Goal: Find contact information: Find contact information

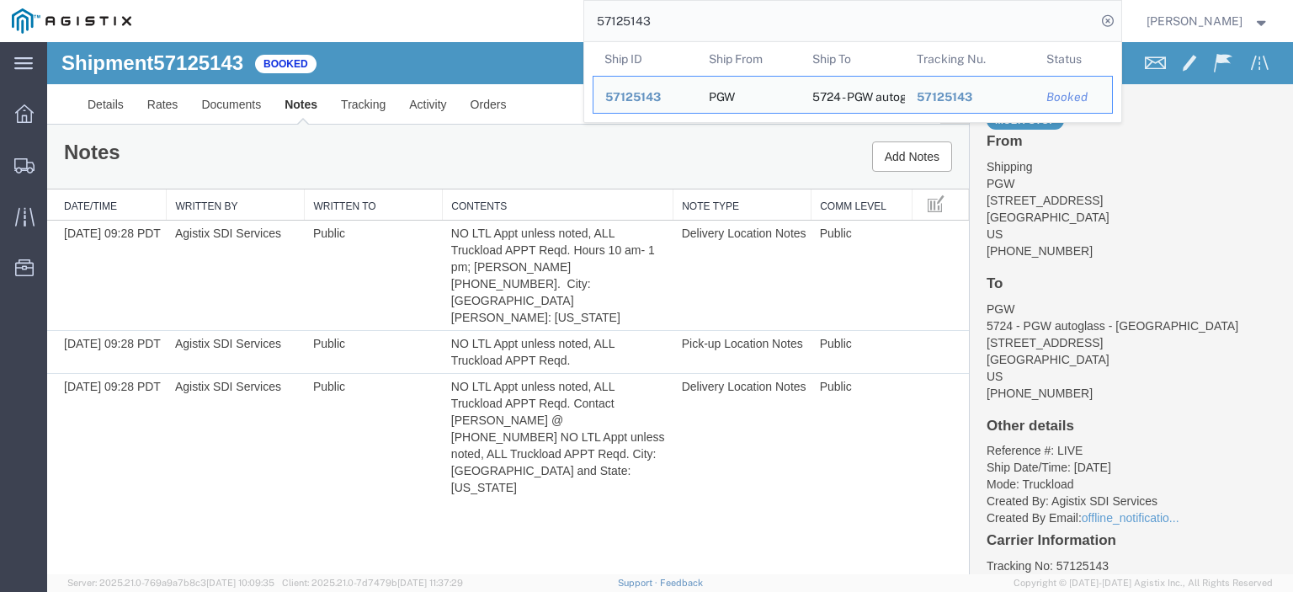
click at [459, 0] on html "main_menu Created with Sketch. Collapse Menu Dashboard Shipments Traffic Resour…" at bounding box center [646, 296] width 1293 height 592
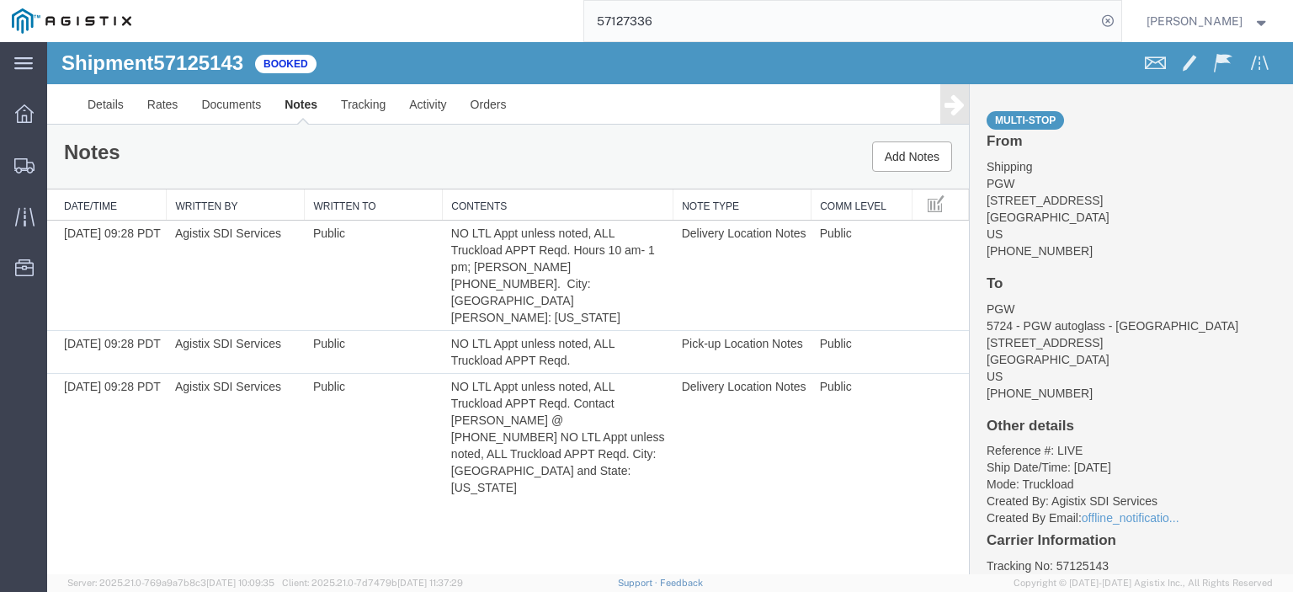
type input "57127336"
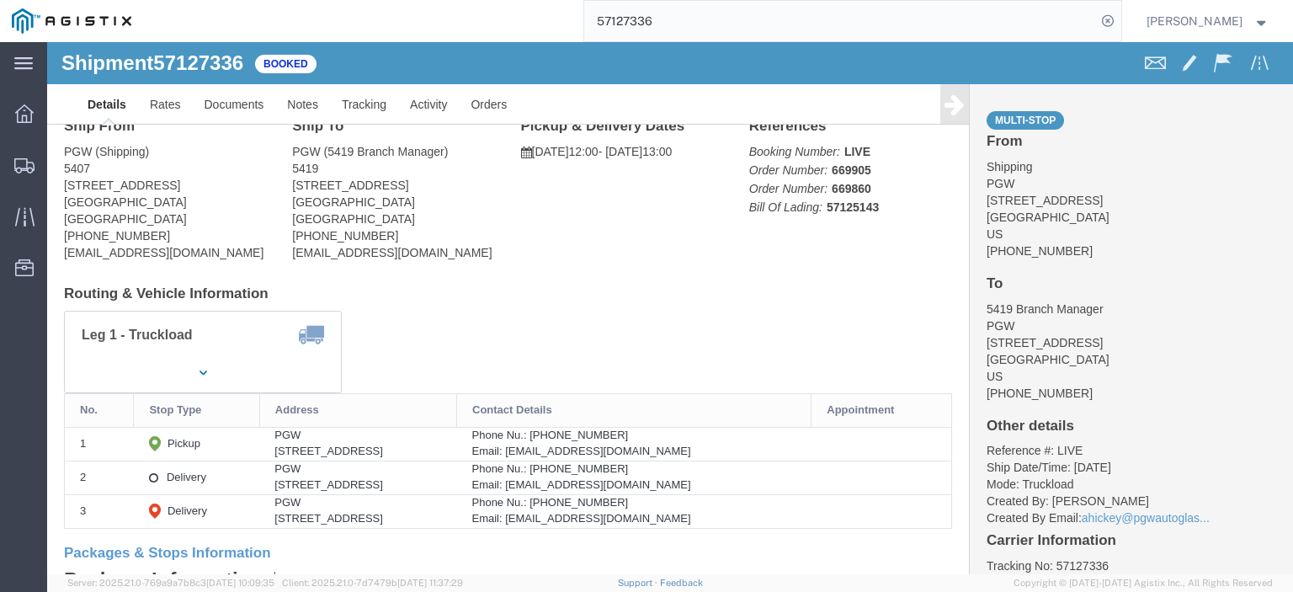
scroll to position [84, 0]
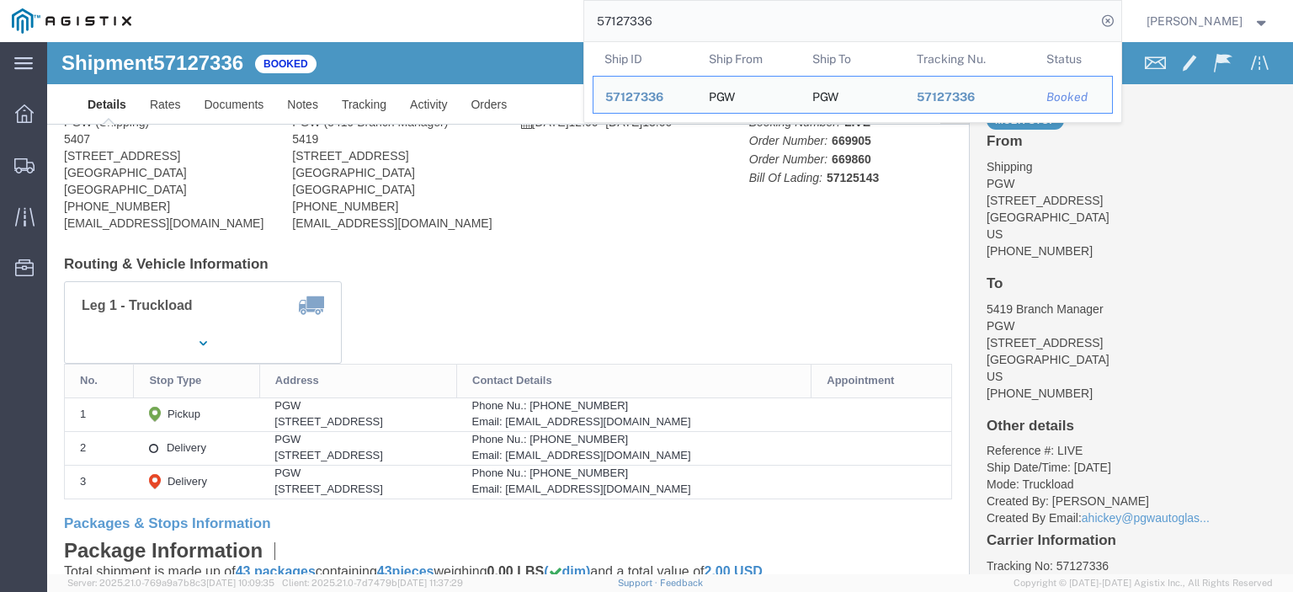
drag, startPoint x: 300, startPoint y: 410, endPoint x: 185, endPoint y: 416, distance: 114.6
click td "PGW [STREET_ADDRESS]"
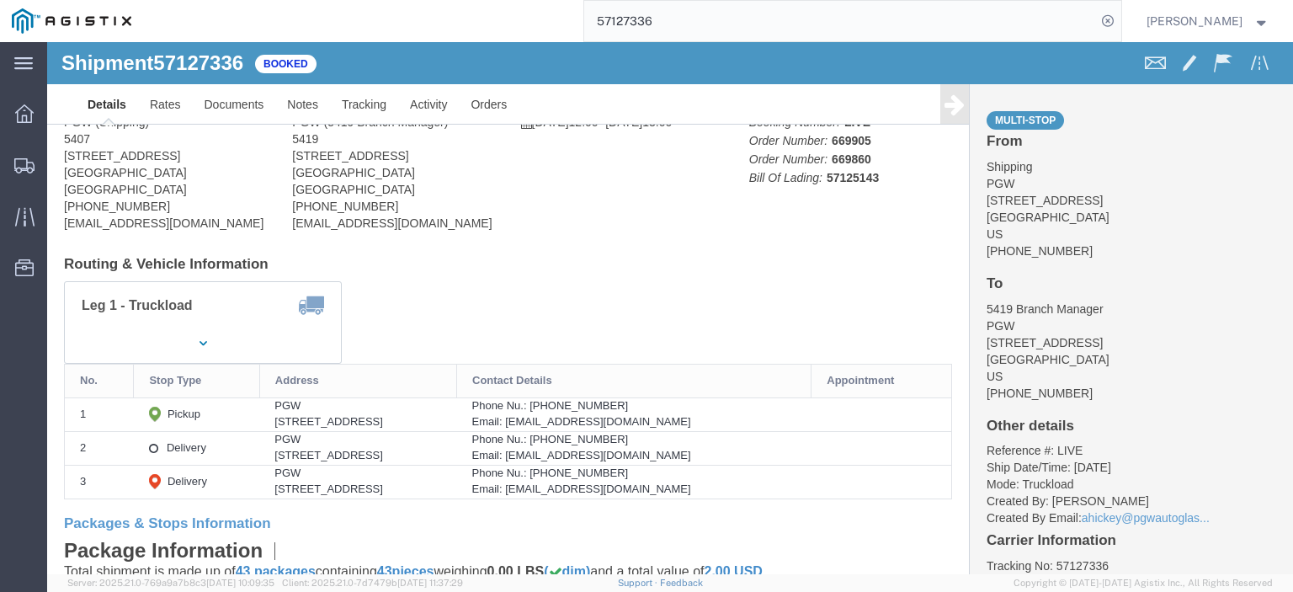
copy div "[STREET_ADDRESS]"
click div "PGW"
copy div "PGW"
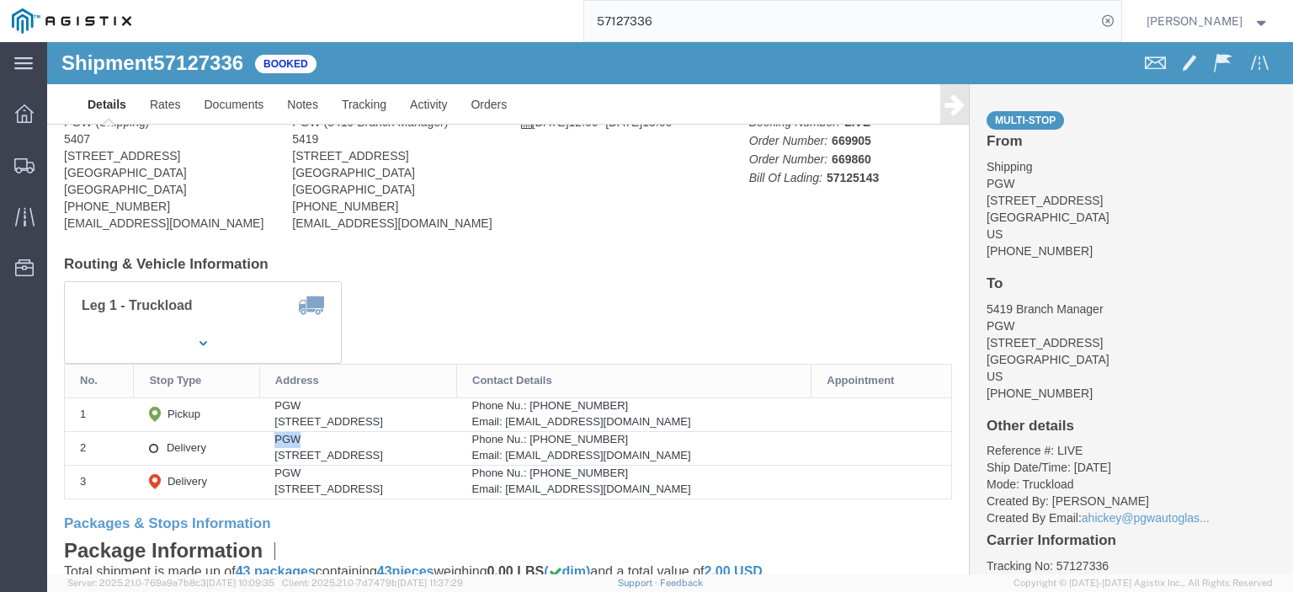
drag, startPoint x: 400, startPoint y: 412, endPoint x: 313, endPoint y: 419, distance: 87.0
click div "[STREET_ADDRESS]"
copy div "[GEOGRAPHIC_DATA], [GEOGRAPHIC_DATA], 93003"
drag, startPoint x: 727, startPoint y: 415, endPoint x: 565, endPoint y: 414, distance: 162.5
click div "Email: [EMAIL_ADDRESS][DOMAIN_NAME]"
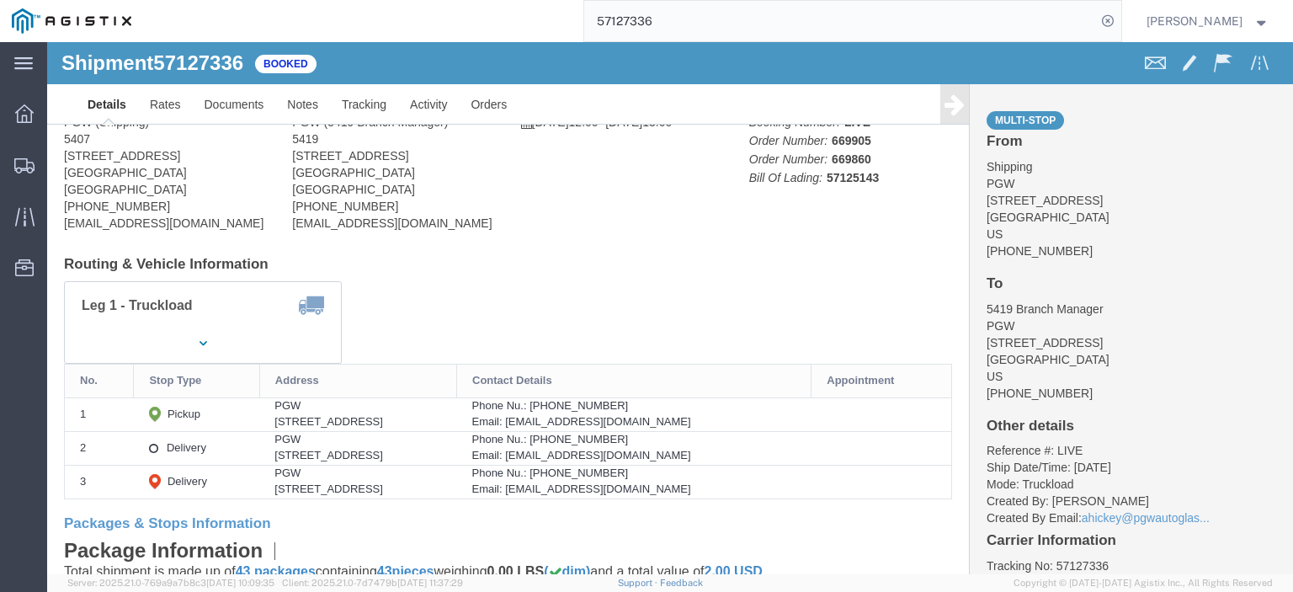
drag, startPoint x: 577, startPoint y: 409, endPoint x: 715, endPoint y: 419, distance: 138.4
click td "Phone Nu.: [PHONE_NUMBER] Email: [EMAIL_ADDRESS][DOMAIN_NAME]"
drag, startPoint x: 727, startPoint y: 417, endPoint x: 560, endPoint y: 413, distance: 166.7
click div "Email: [EMAIL_ADDRESS][DOMAIN_NAME]"
copy div "[EMAIL_ADDRESS][DOMAIN_NAME]"
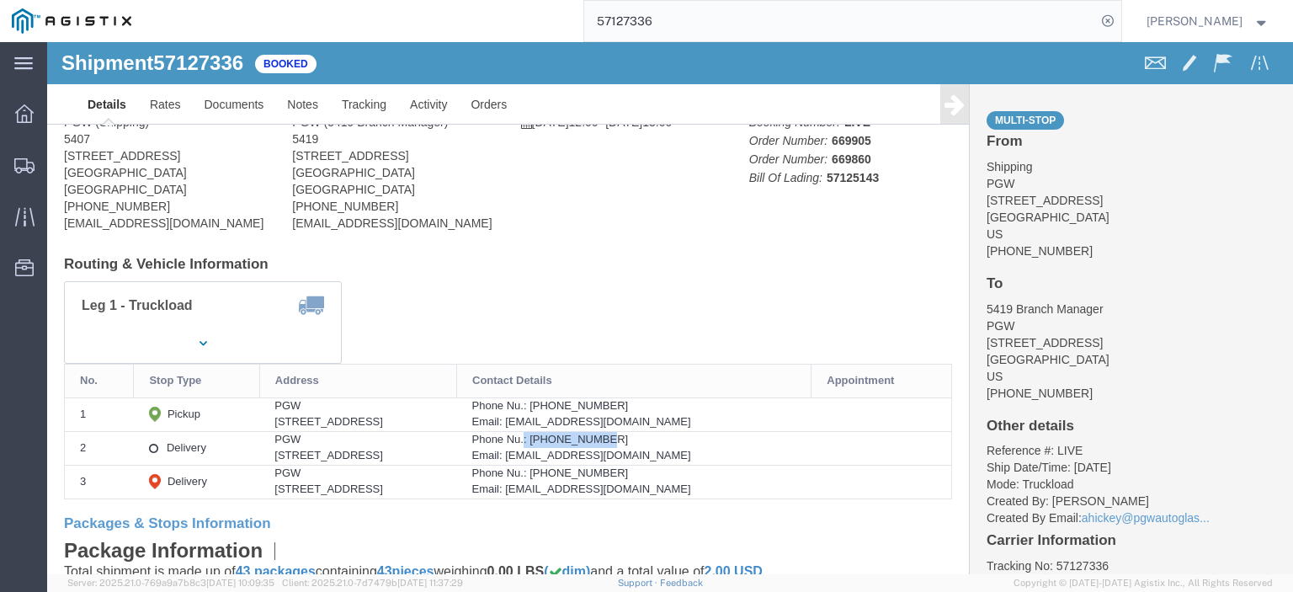
drag, startPoint x: 670, startPoint y: 395, endPoint x: 582, endPoint y: 402, distance: 88.7
click div "Phone Nu.: [PHONE_NUMBER]"
copy div ": [PHONE_NUMBER]"
drag, startPoint x: 300, startPoint y: 445, endPoint x: 196, endPoint y: 444, distance: 103.6
click div "[STREET_ADDRESS]"
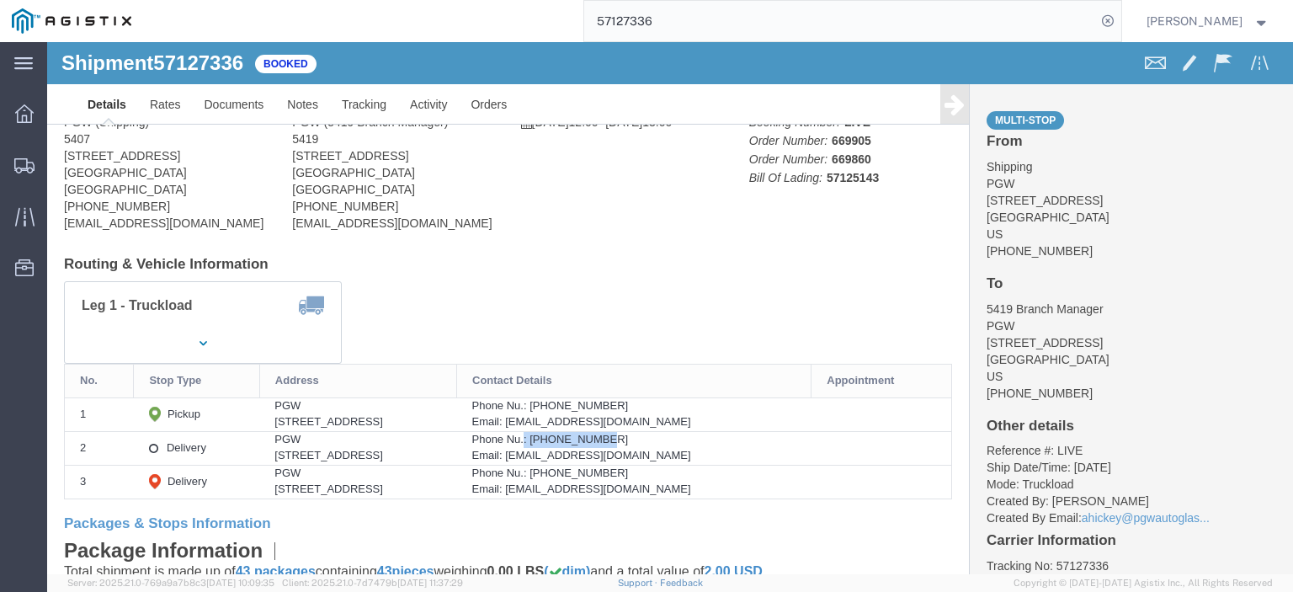
copy div "[STREET_ADDRESS]"
click link "Rates"
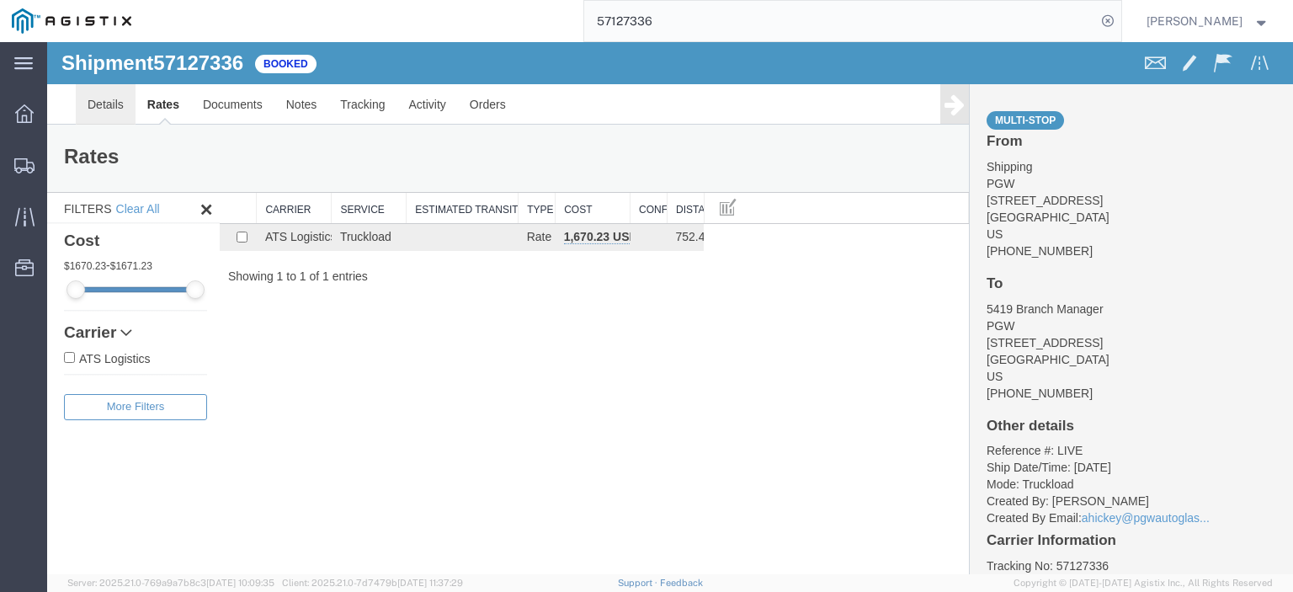
click at [100, 100] on link "Details" at bounding box center [106, 104] width 60 height 40
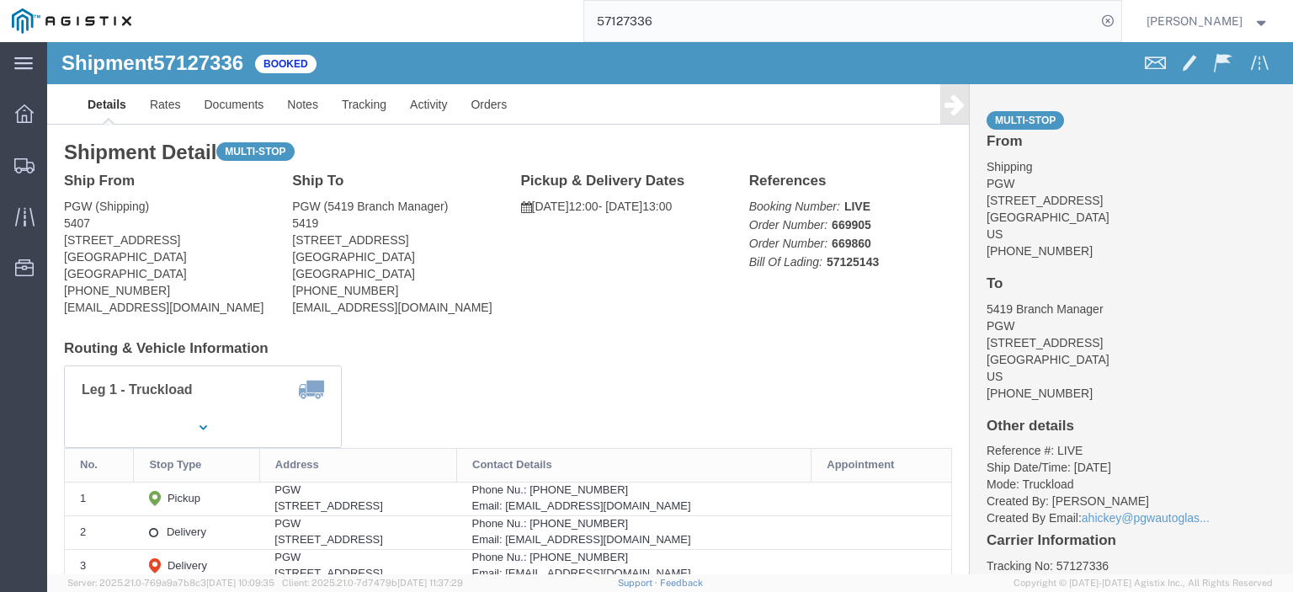
click span "57127336"
copy span "57127336"
